Goal: Check status

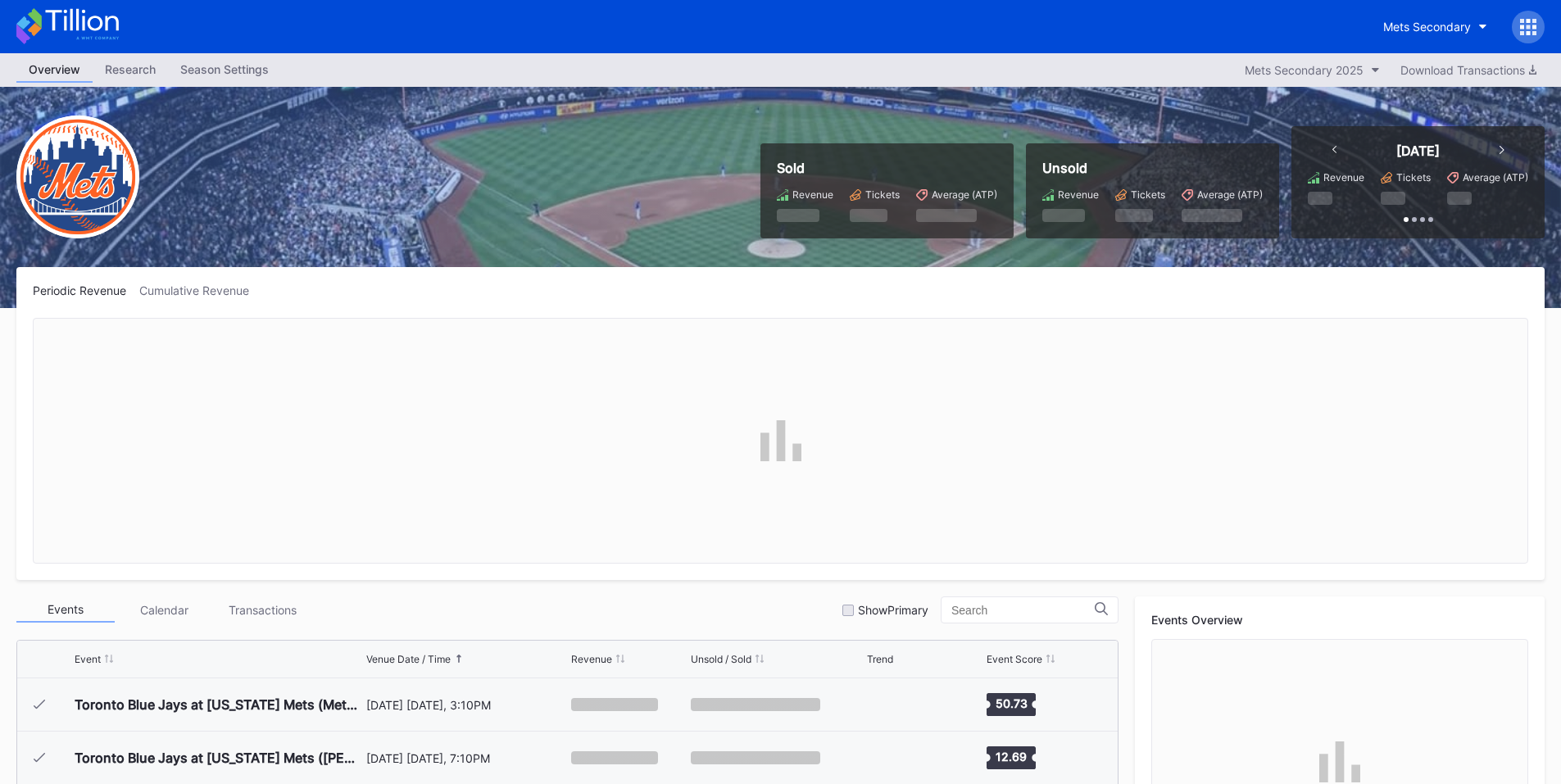
scroll to position [3780, 0]
click at [1541, 25] on div at bounding box center [1528, 27] width 32 height 32
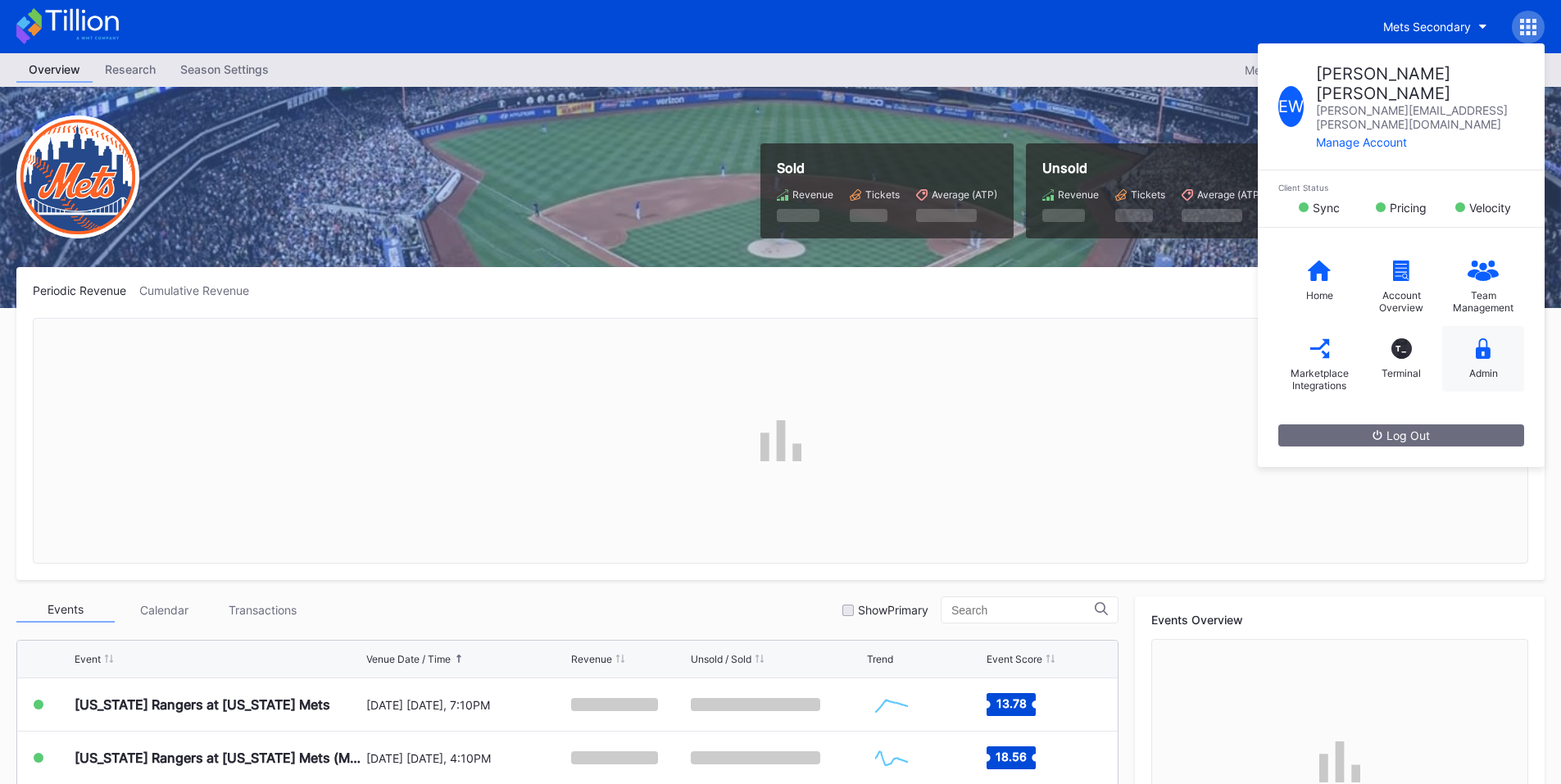
click at [1477, 339] on icon at bounding box center [1483, 349] width 14 height 21
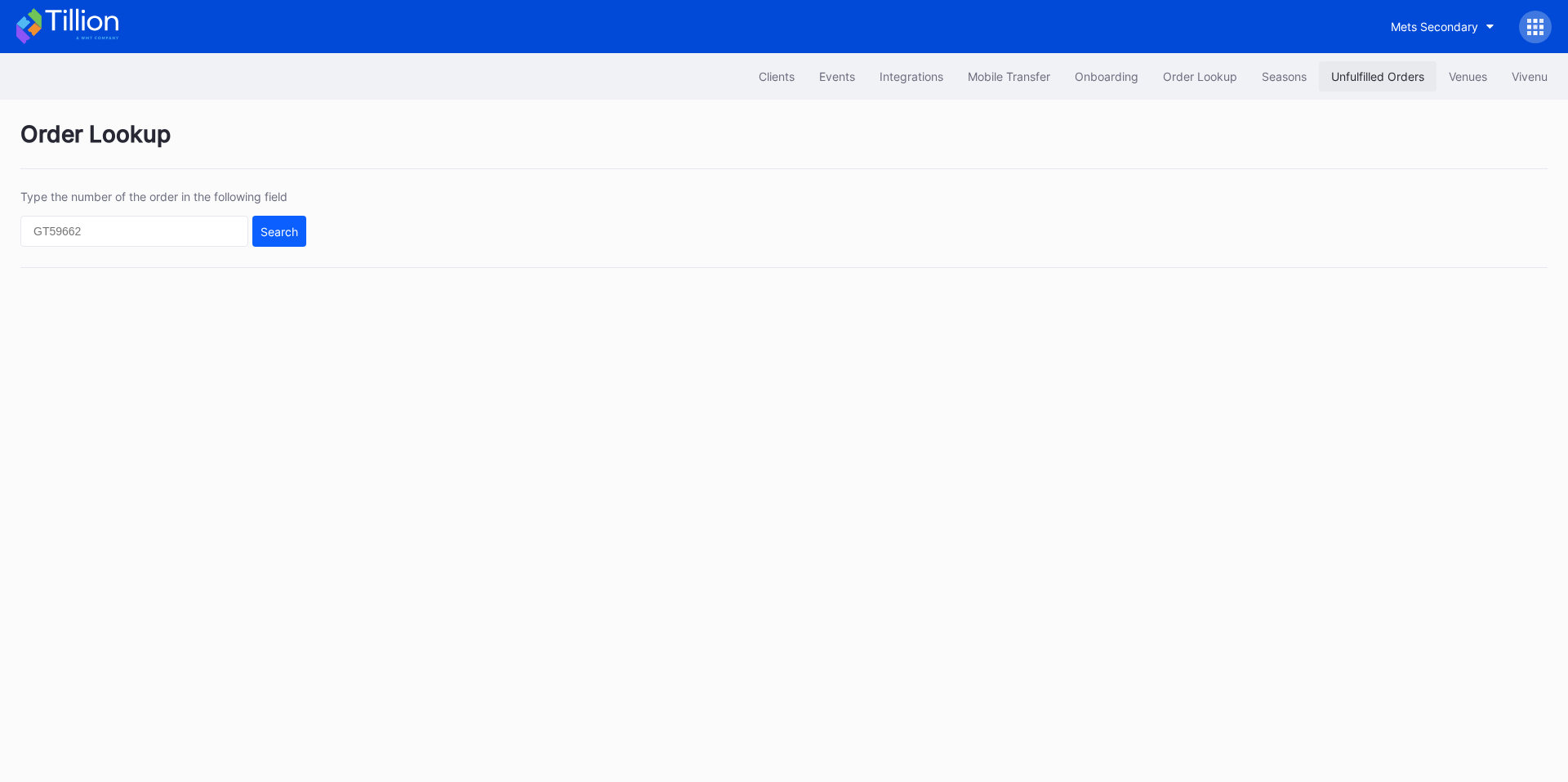
click at [1344, 76] on div "Unfulfilled Orders" at bounding box center [1377, 76] width 93 height 14
